Goal: Task Accomplishment & Management: Manage account settings

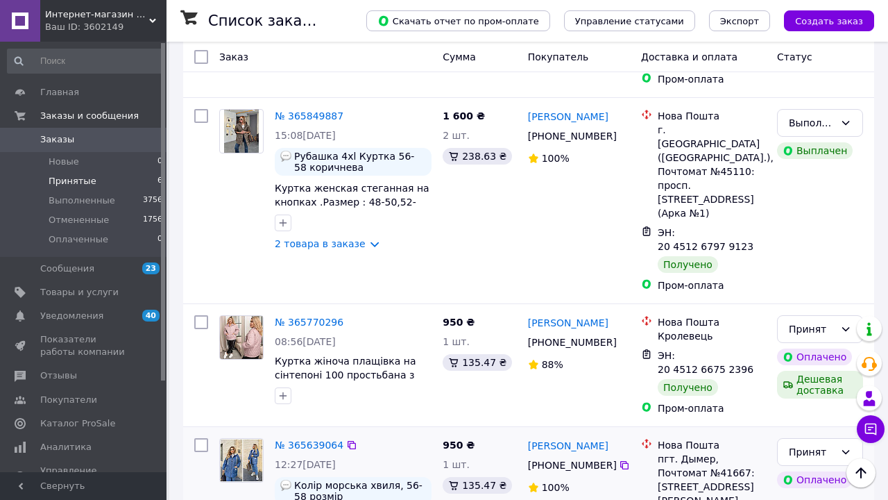
scroll to position [504, 0]
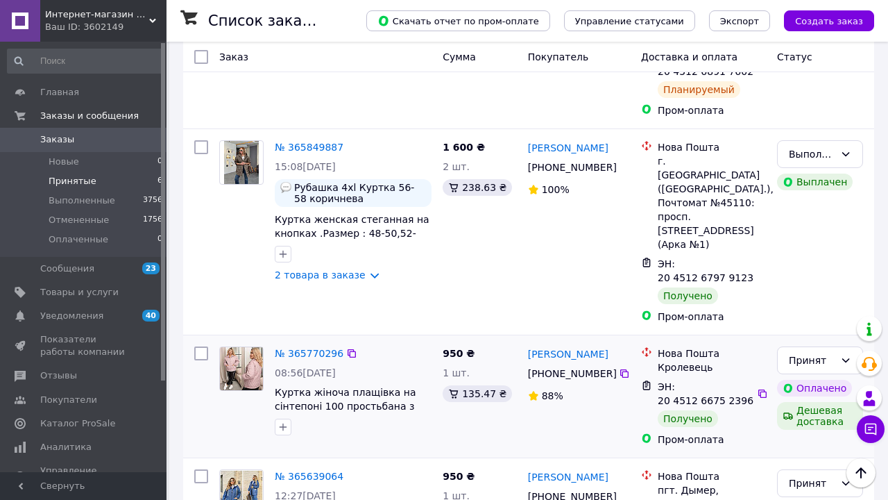
click at [255, 347] on img at bounding box center [241, 368] width 43 height 43
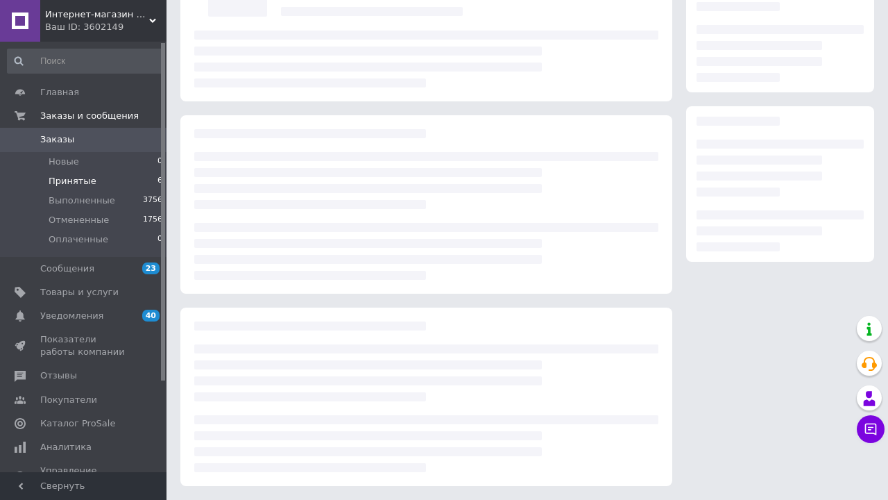
scroll to position [135, 0]
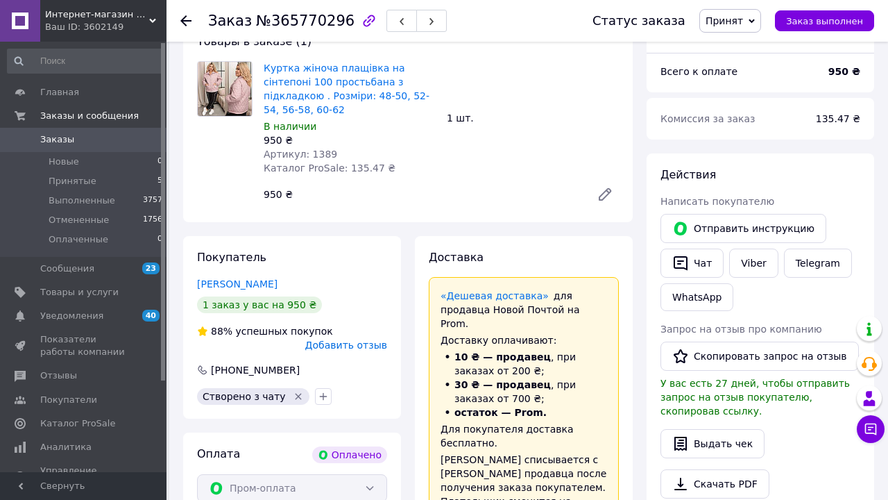
click at [603, 197] on icon at bounding box center [604, 194] width 11 height 11
click at [85, 179] on span "Принятые" at bounding box center [73, 181] width 48 height 12
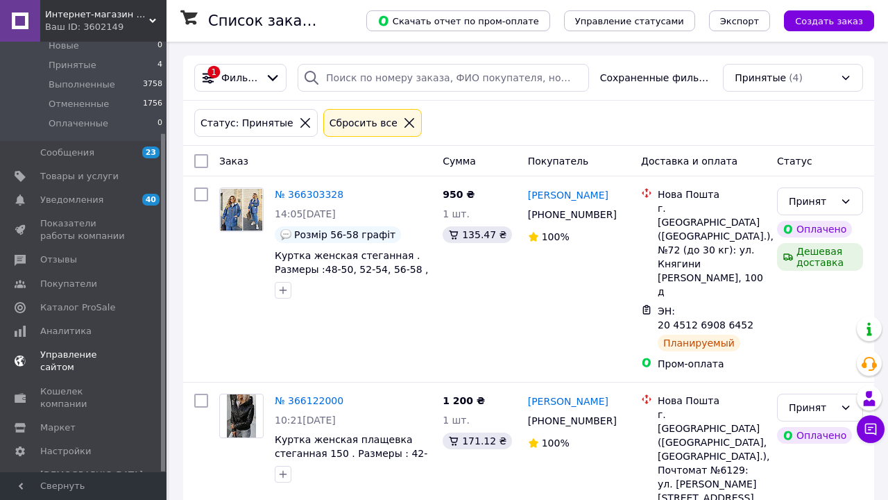
scroll to position [115, 0]
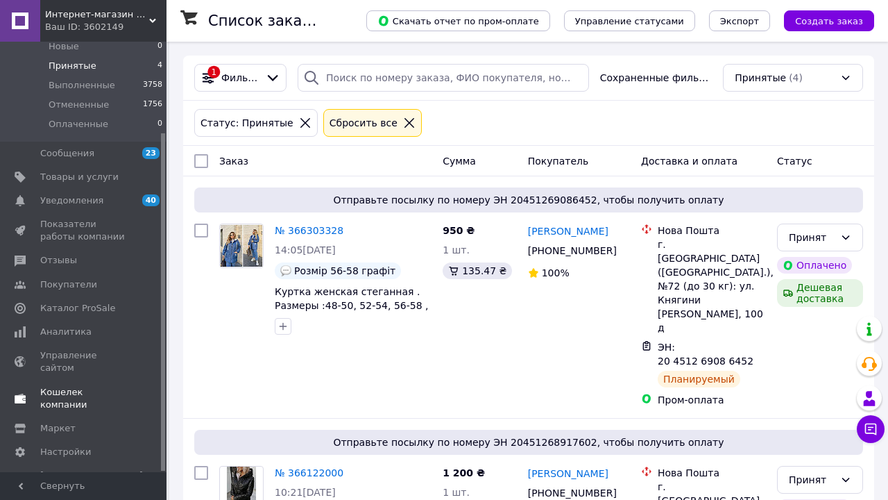
click at [85, 386] on span "Кошелек компании" at bounding box center [84, 398] width 88 height 25
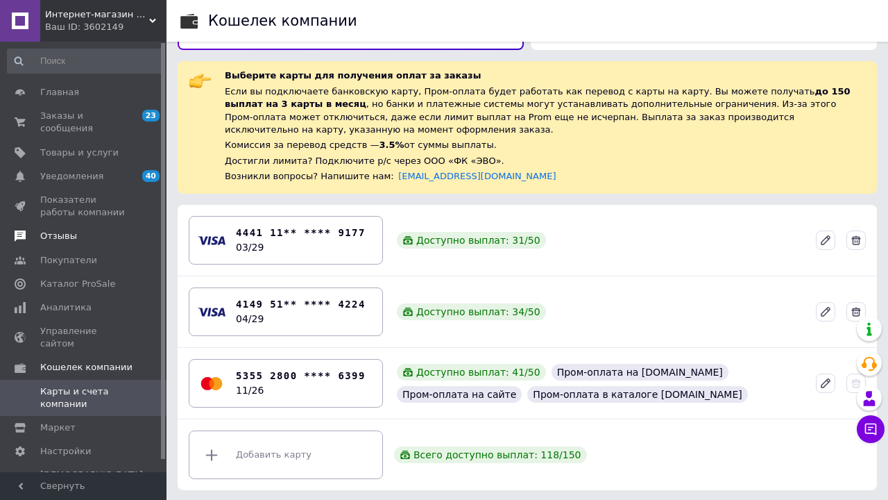
scroll to position [35, 0]
click at [51, 113] on span "Заказы и сообщения" at bounding box center [84, 122] width 88 height 25
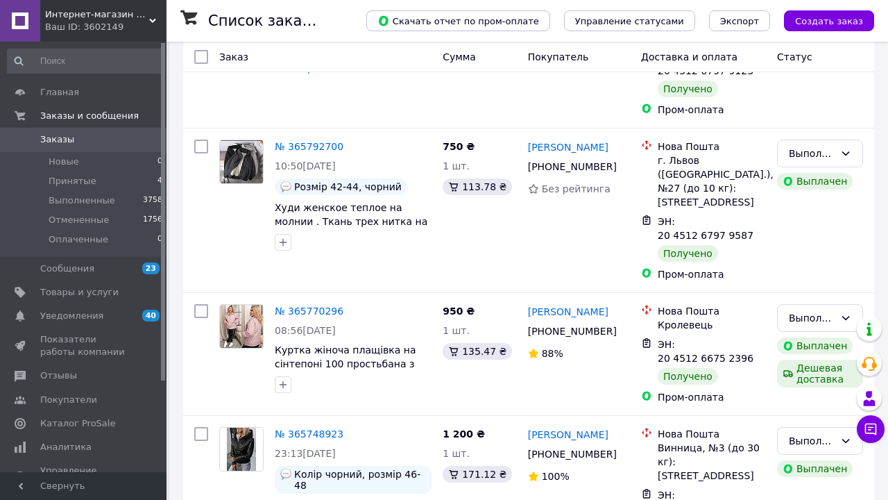
scroll to position [955, 0]
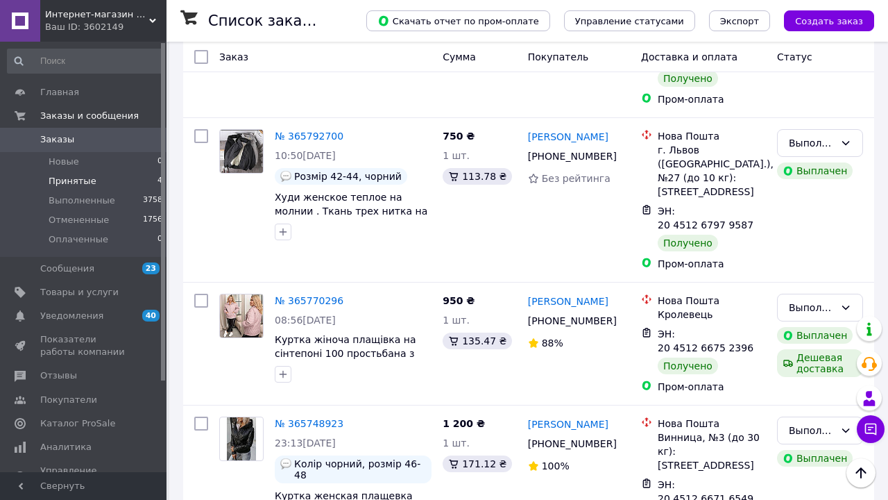
click at [76, 179] on span "Принятые" at bounding box center [73, 181] width 48 height 12
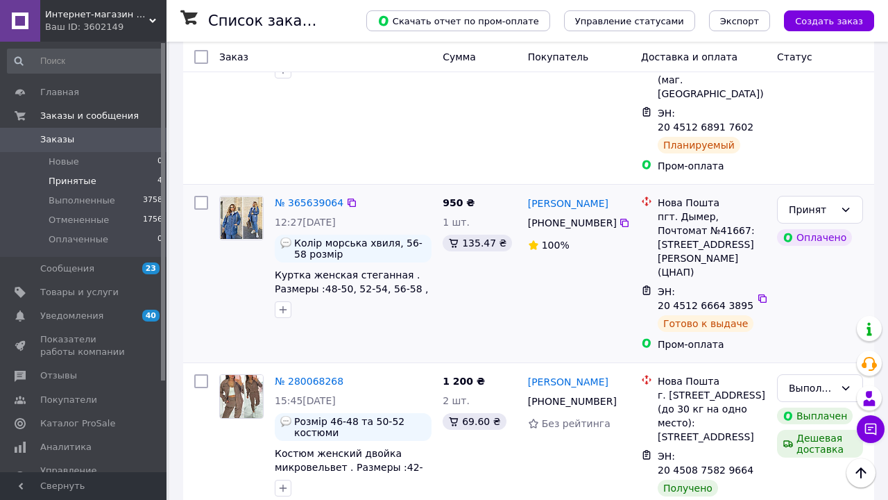
scroll to position [448, 0]
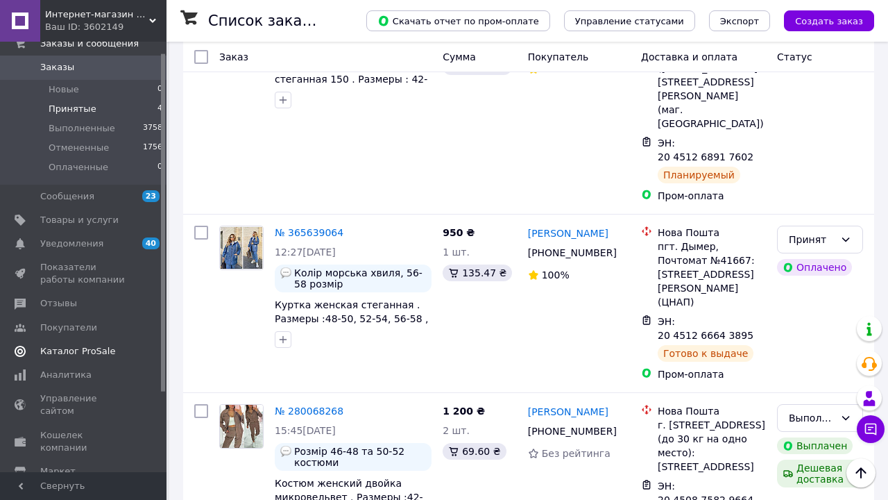
scroll to position [97, 0]
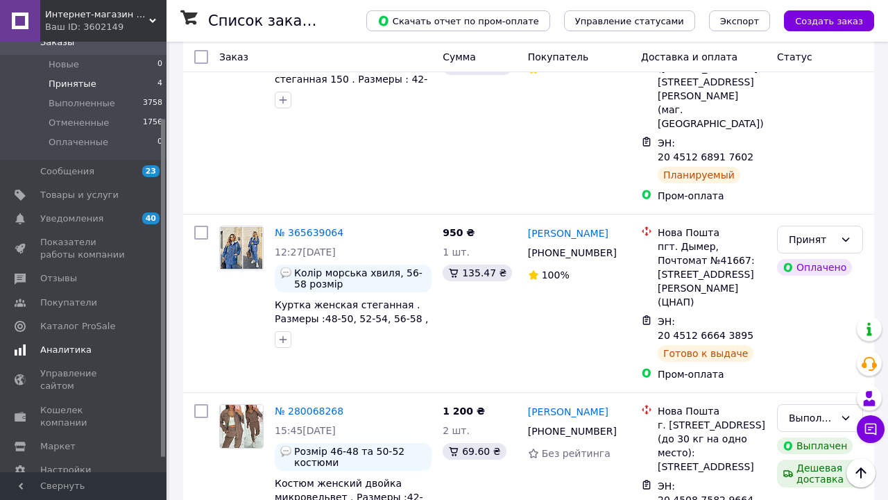
click at [80, 346] on span "Аналитика" at bounding box center [65, 349] width 51 height 12
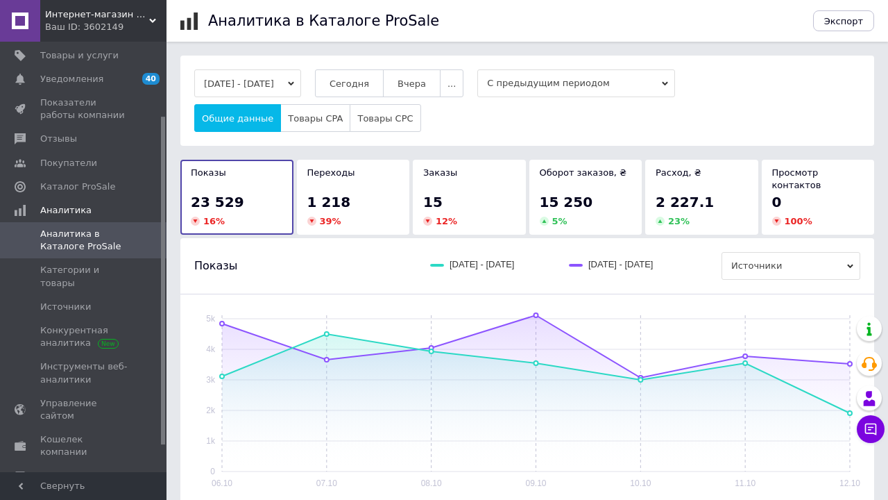
click at [552, 83] on span "С предыдущим периодом" at bounding box center [576, 83] width 198 height 28
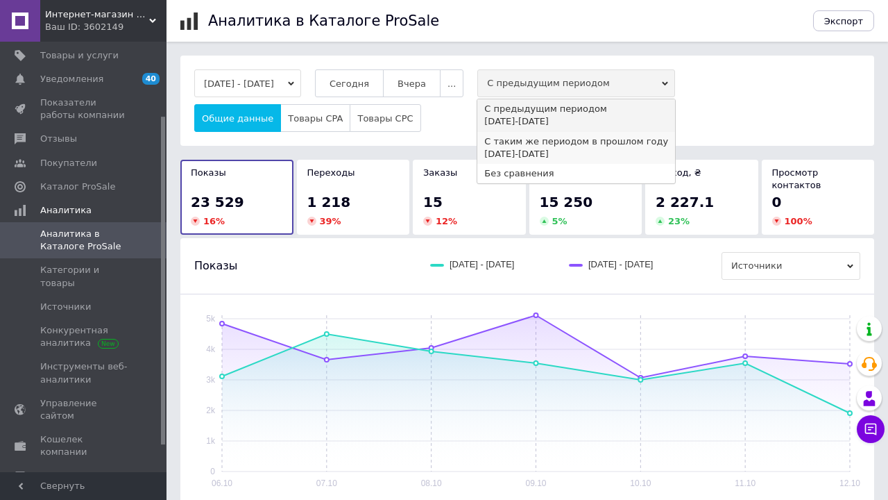
click at [549, 137] on div "С таким же периодом в прошлом году" at bounding box center [576, 141] width 184 height 12
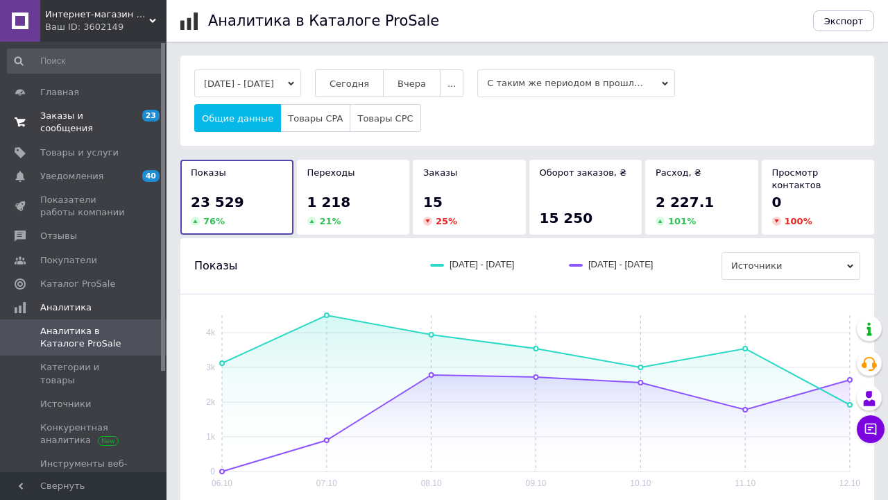
click at [58, 115] on span "Заказы и сообщения" at bounding box center [84, 122] width 88 height 25
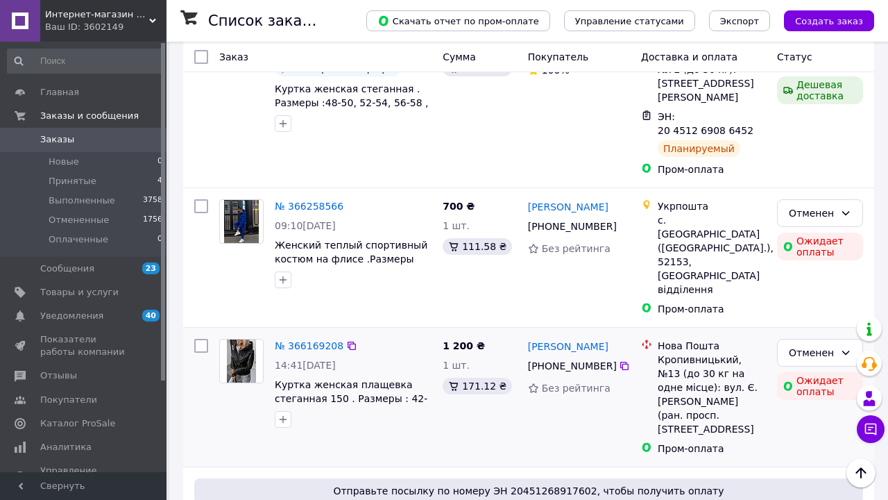
scroll to position [146, 0]
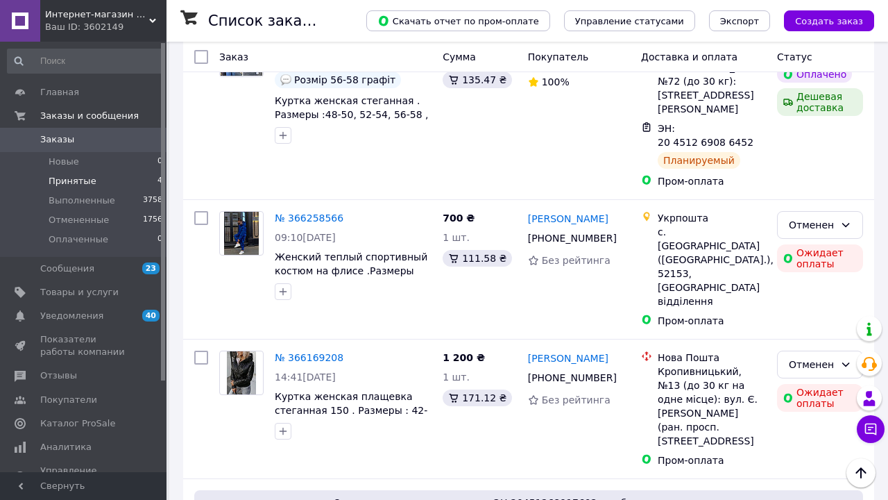
click at [74, 179] on span "Принятые" at bounding box center [73, 181] width 48 height 12
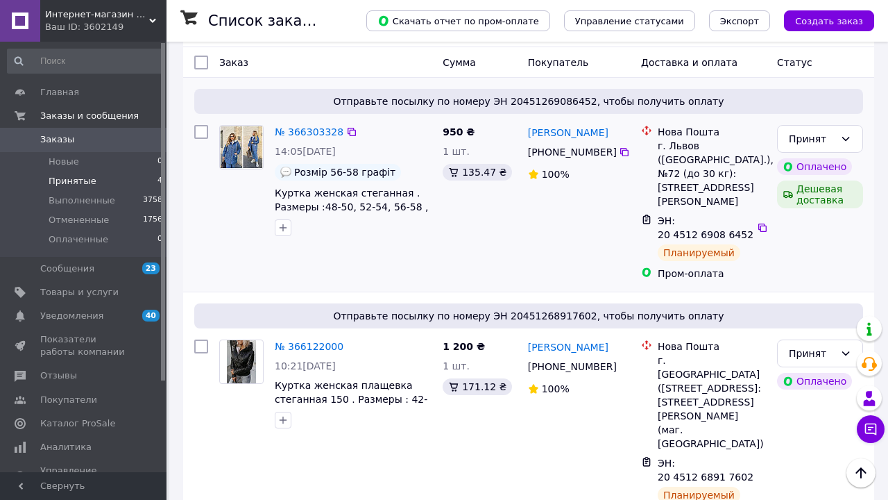
scroll to position [85, 0]
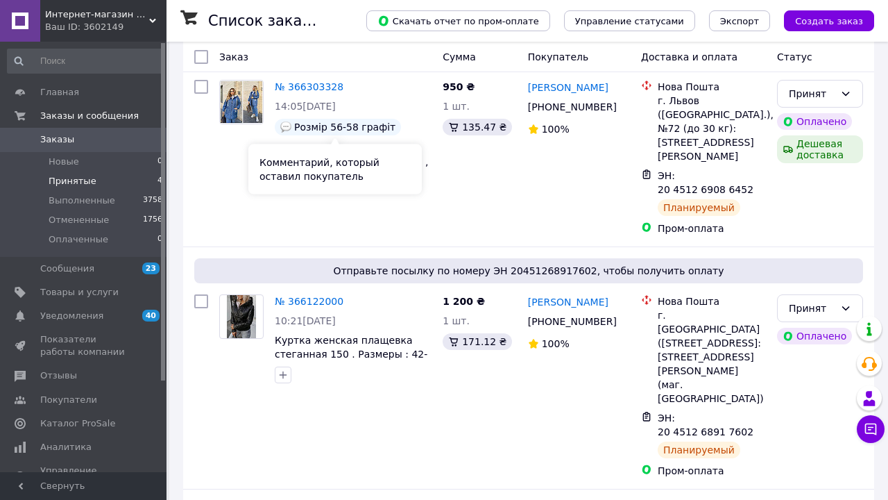
scroll to position [193, 0]
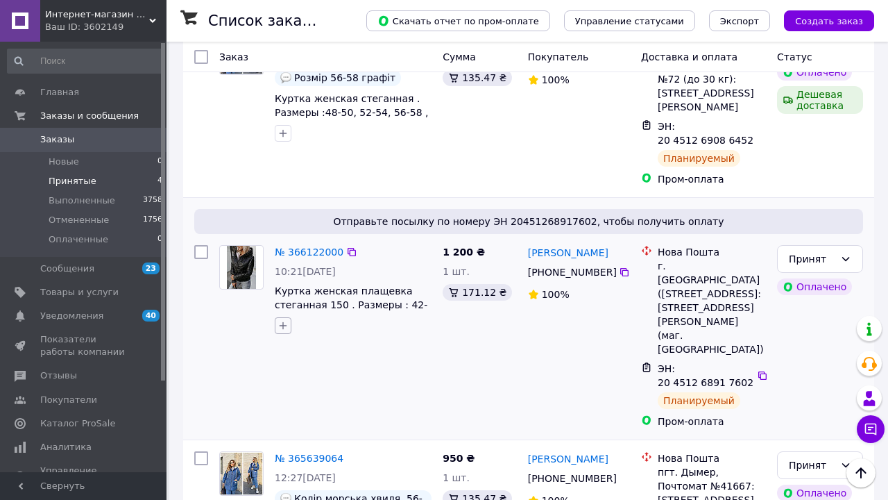
click at [286, 320] on icon "button" at bounding box center [283, 325] width 11 height 11
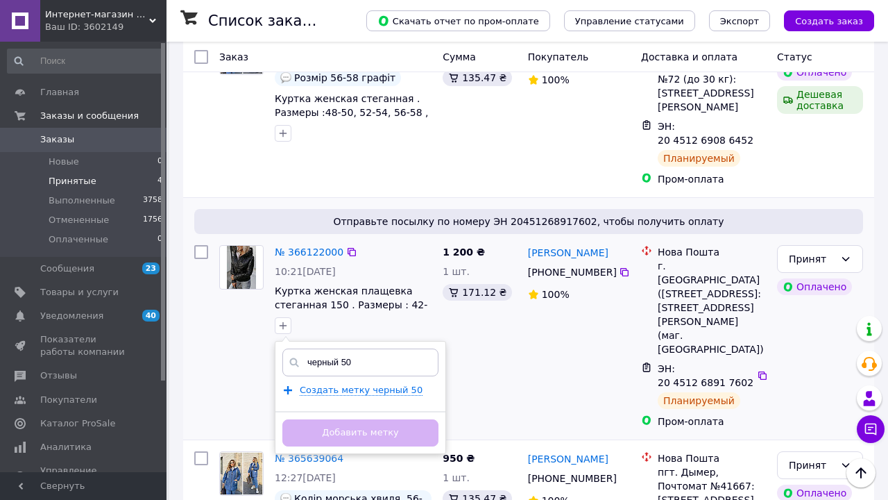
type input "черный 50"
click at [341, 421] on div "Добавить метку" at bounding box center [360, 432] width 170 height 42
click at [518, 356] on div "1 200 ₴ 1 шт. 171.12 ₴" at bounding box center [479, 336] width 85 height 194
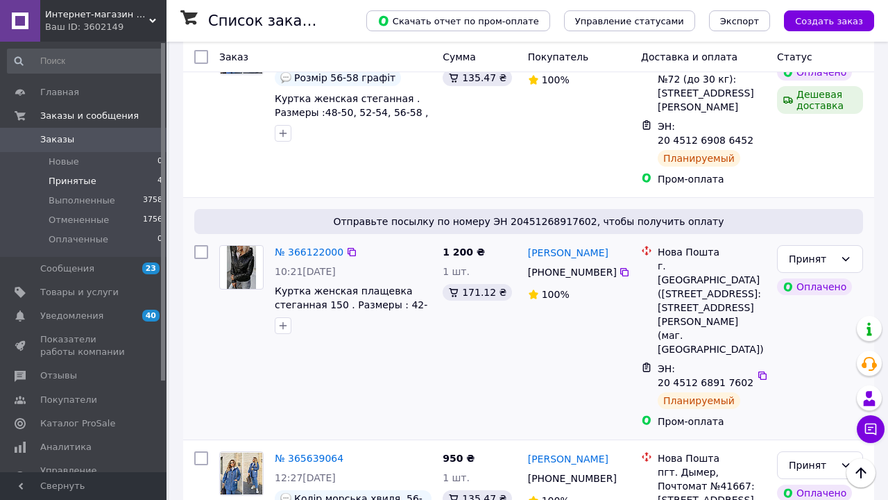
click at [230, 246] on img at bounding box center [241, 267] width 29 height 43
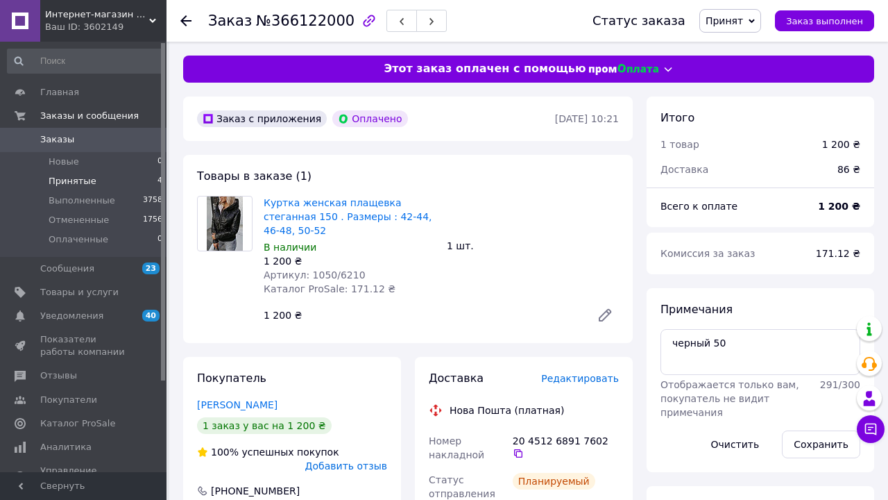
click at [59, 180] on span "Принятые" at bounding box center [73, 181] width 48 height 12
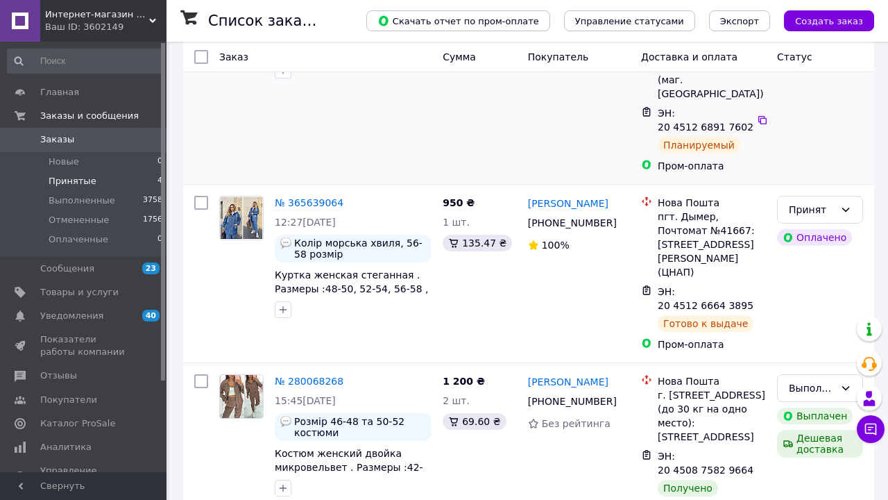
scroll to position [448, 0]
